Goal: Check status: Check status

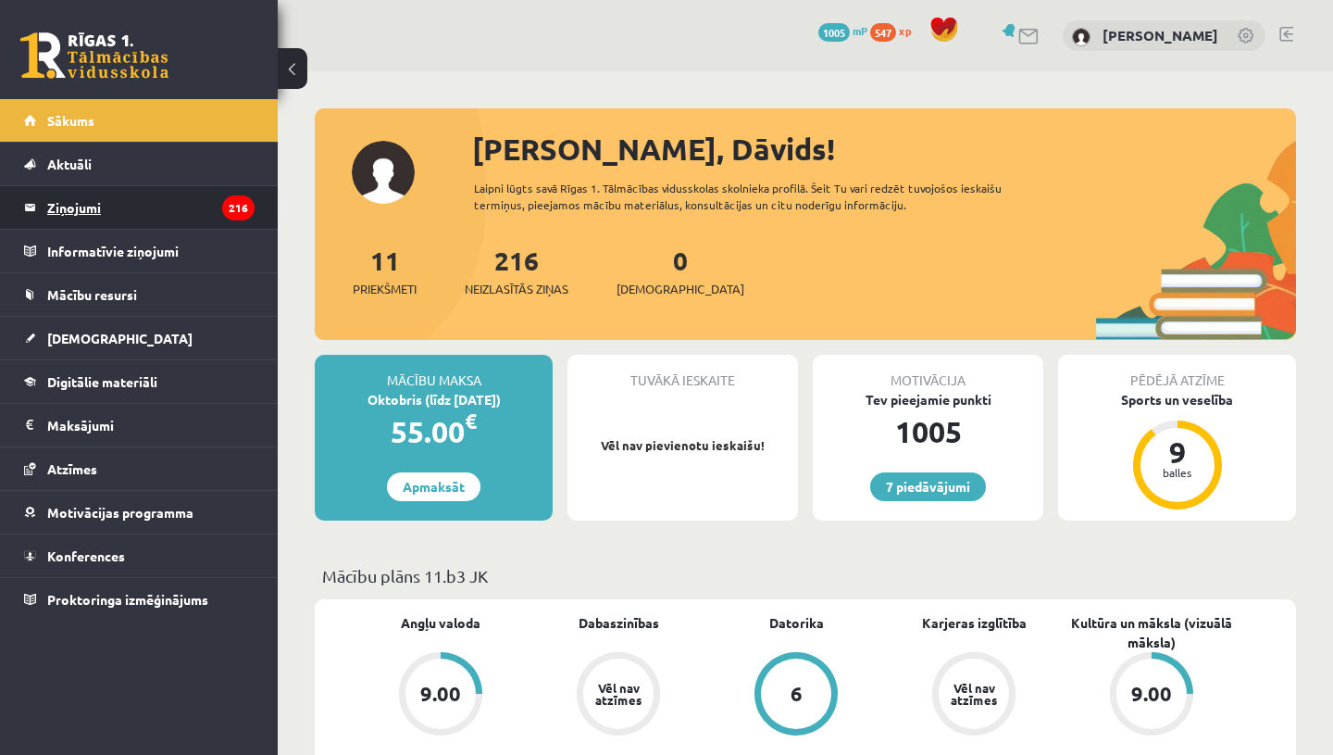
click at [106, 204] on legend "Ziņojumi 216" at bounding box center [150, 207] width 207 height 43
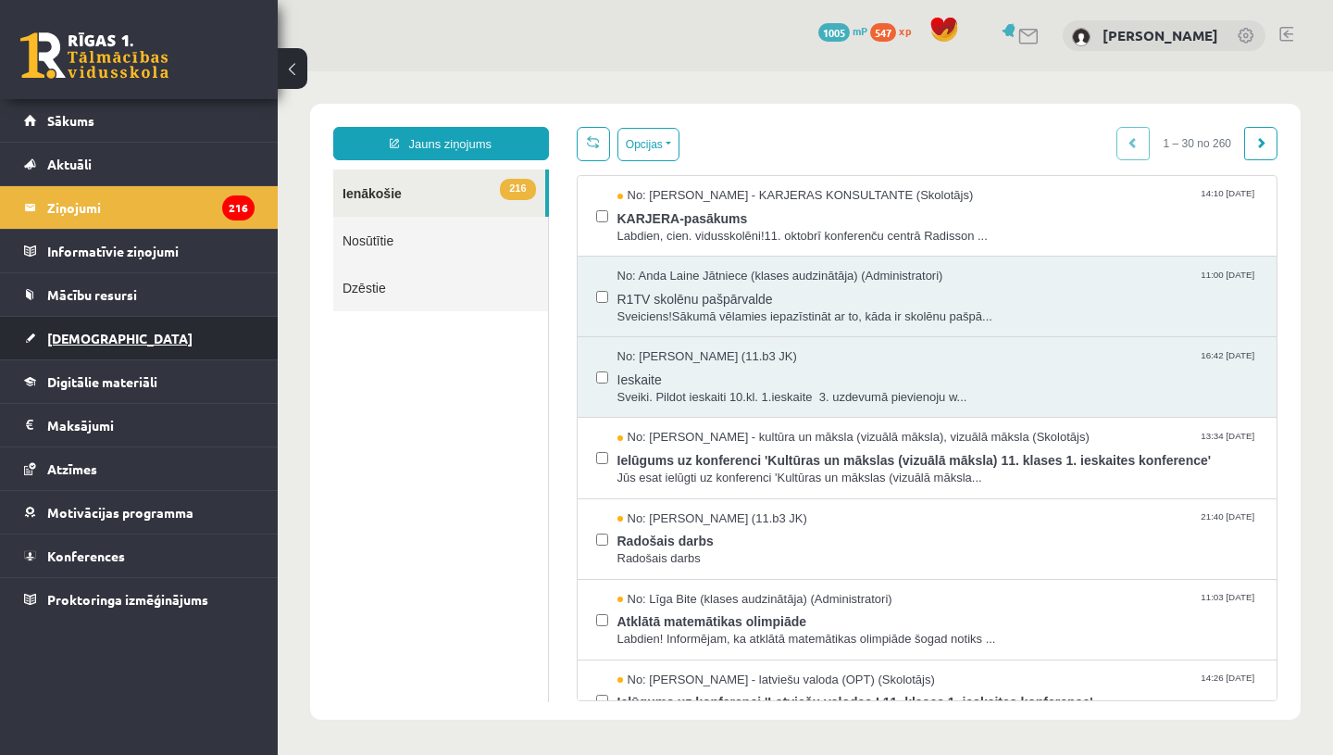
click at [100, 340] on span "[DEMOGRAPHIC_DATA]" at bounding box center [119, 338] width 145 height 17
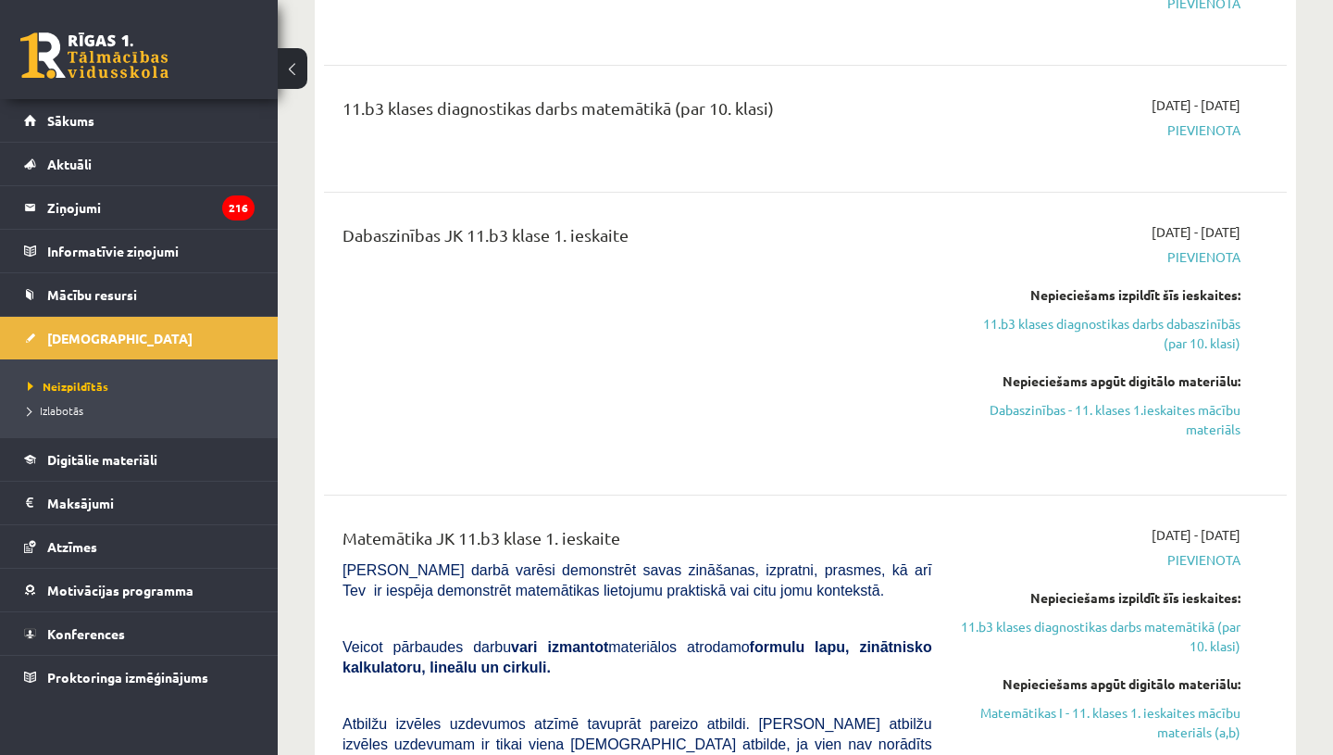
scroll to position [545, 0]
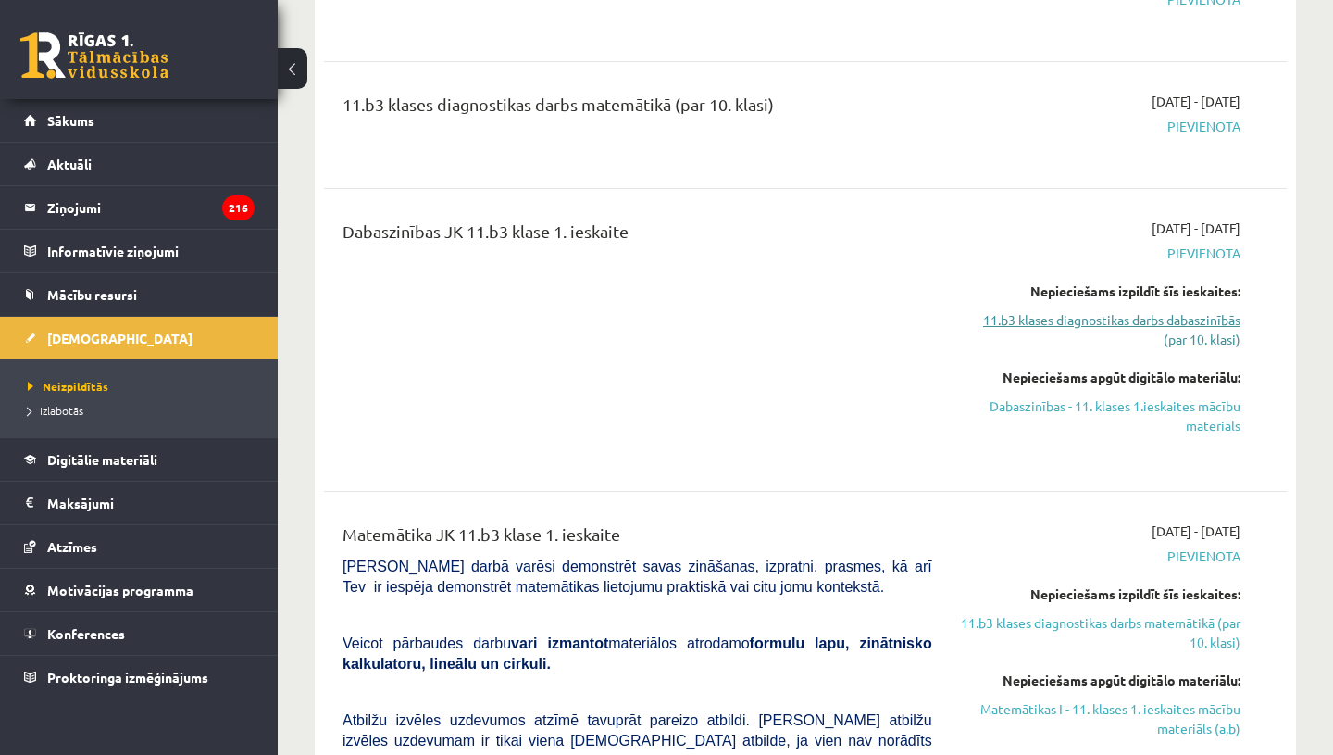
click at [1104, 317] on link "11.b3 klases diagnostikas darbs dabaszinībās (par 10. klasi)" at bounding box center [1100, 329] width 281 height 39
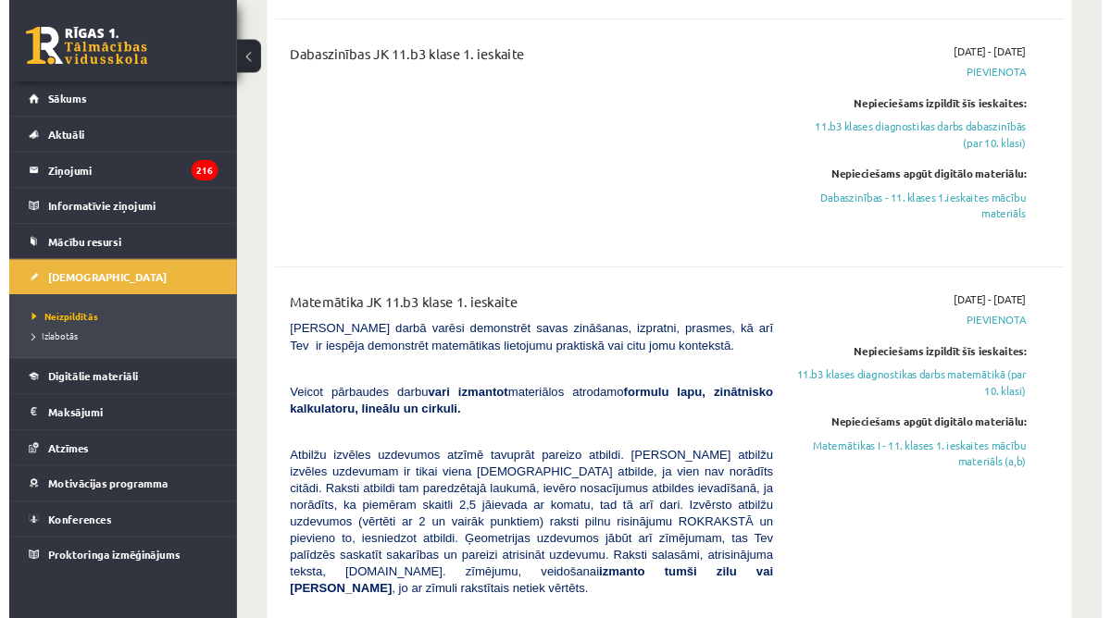
scroll to position [755, 0]
